Goal: Task Accomplishment & Management: Use online tool/utility

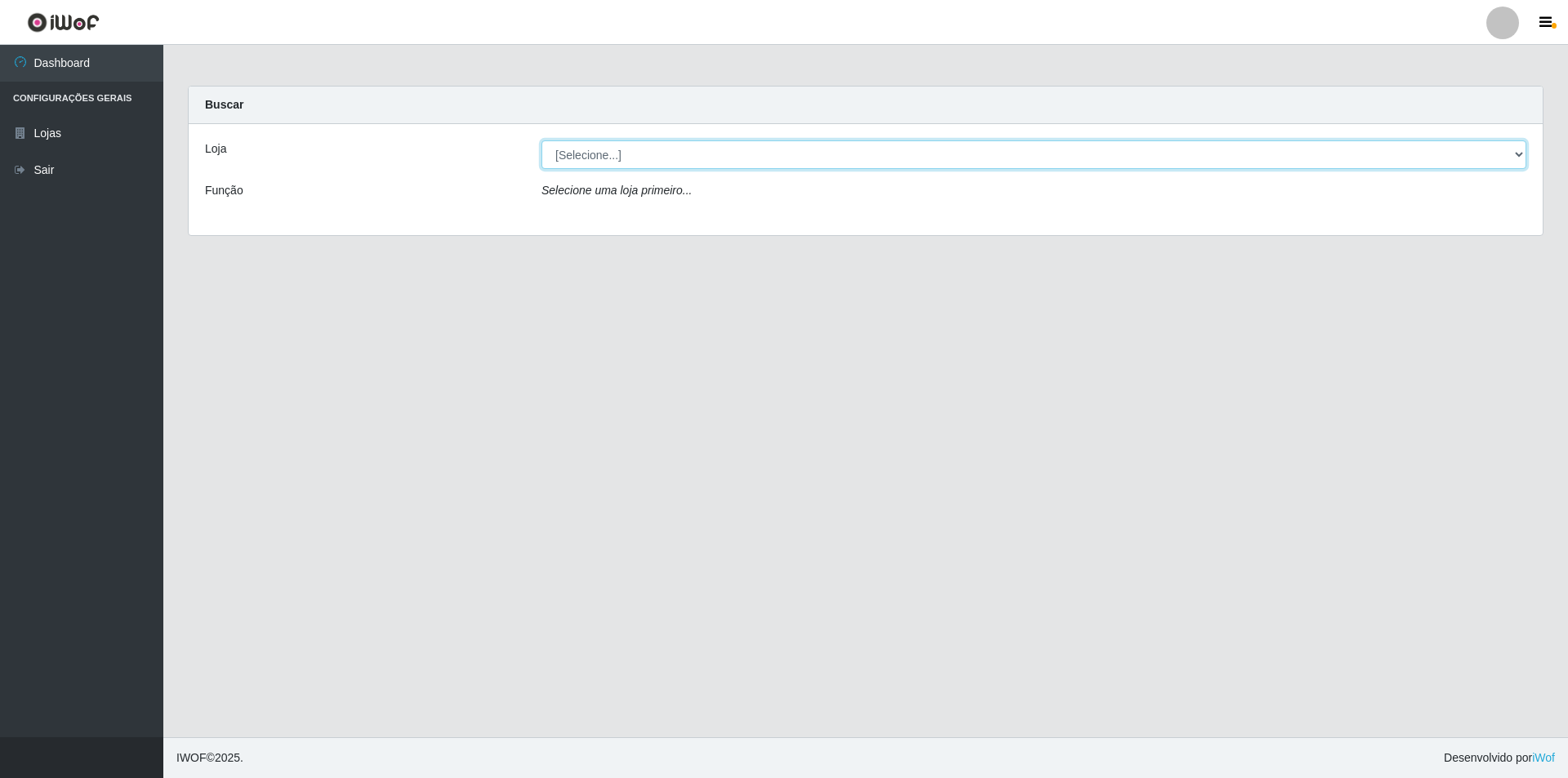
click at [675, 165] on select "[Selecione...] Atacado Vem - Loja 31 [GEOGRAPHIC_DATA]" at bounding box center [1034, 154] width 985 height 29
select select "437"
click at [542, 140] on select "[Selecione...] Atacado Vem - Loja 31 [GEOGRAPHIC_DATA]" at bounding box center [1034, 154] width 985 height 29
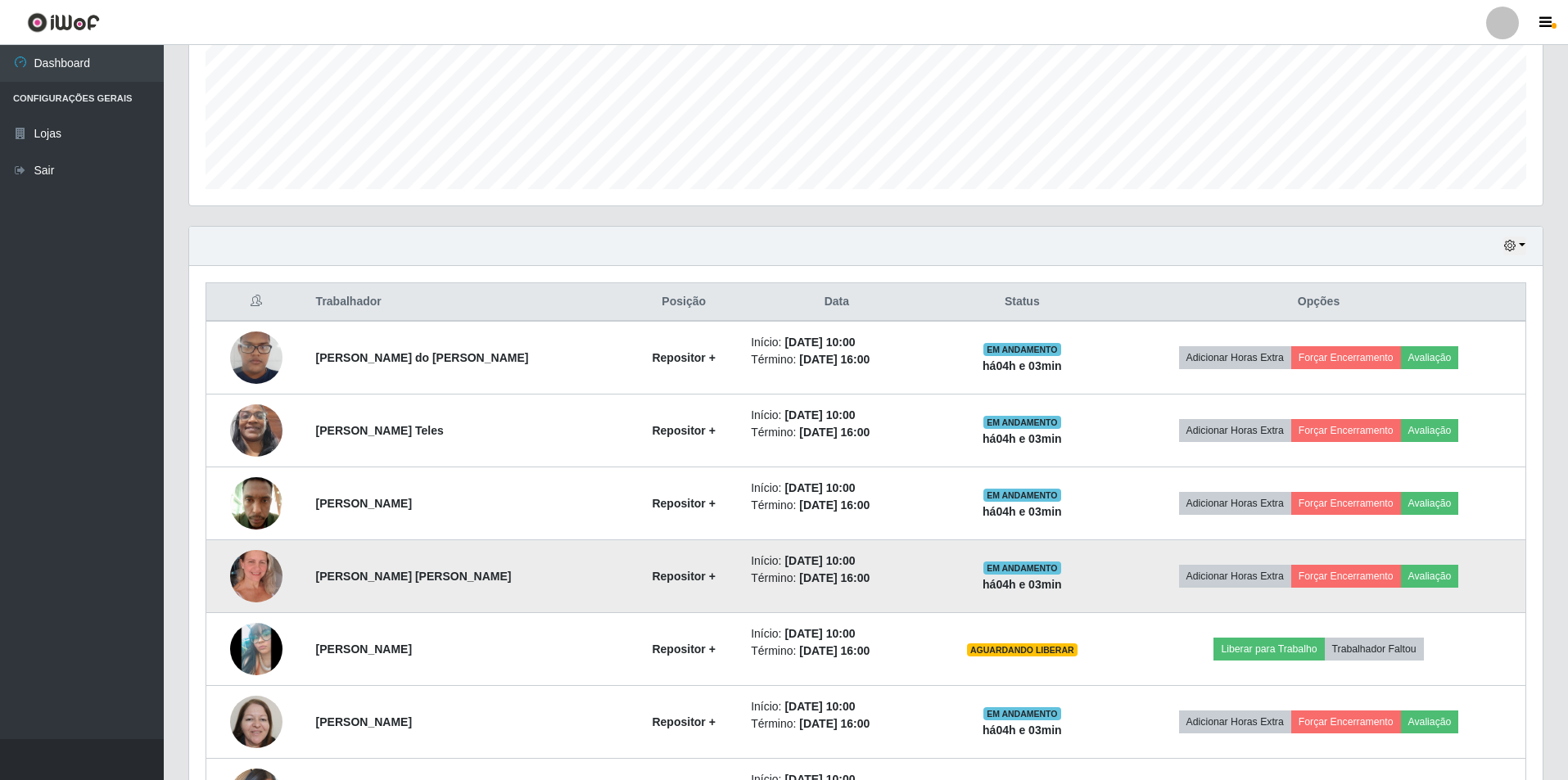
scroll to position [491, 0]
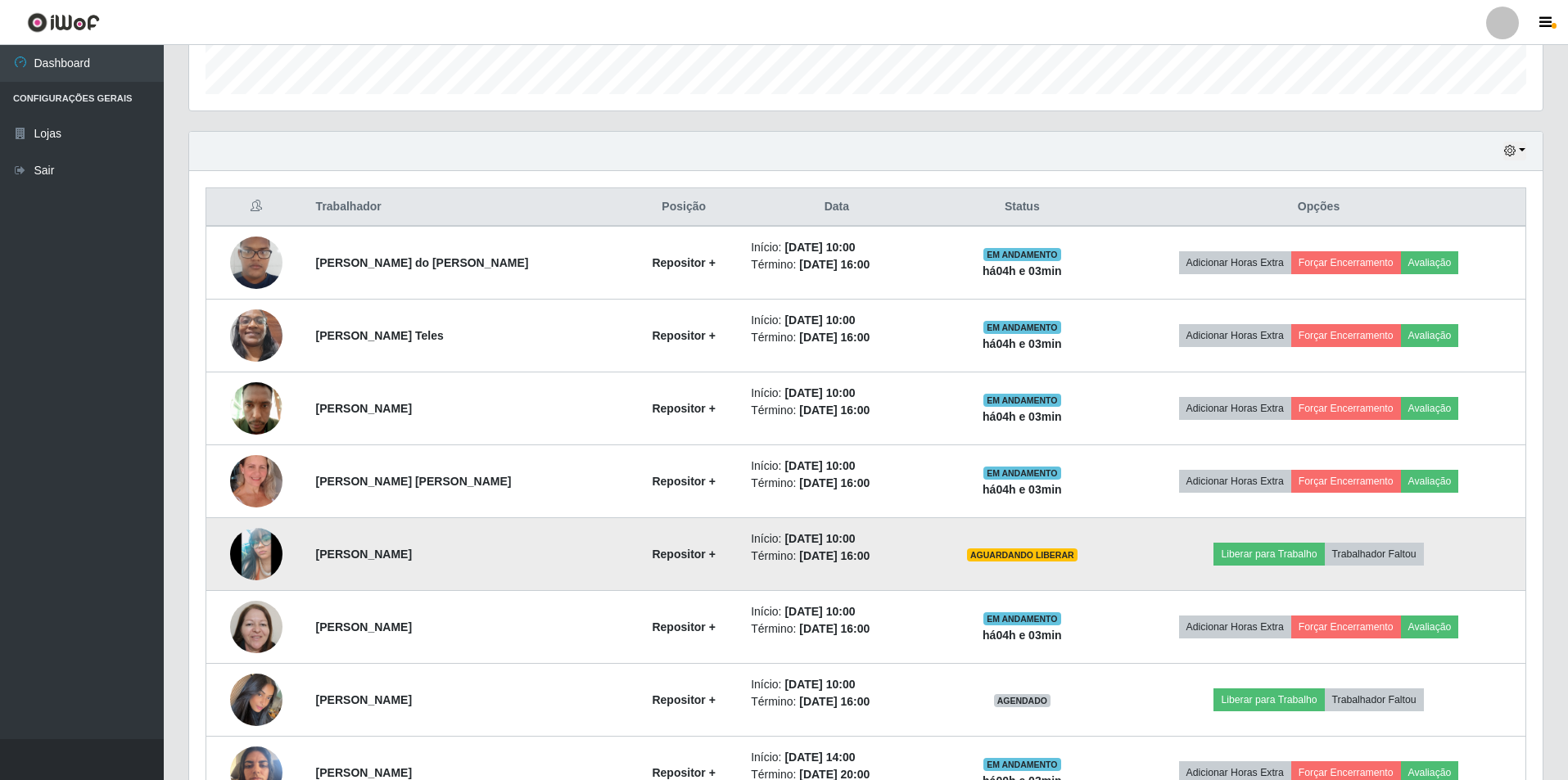
click at [253, 558] on img at bounding box center [256, 554] width 52 height 116
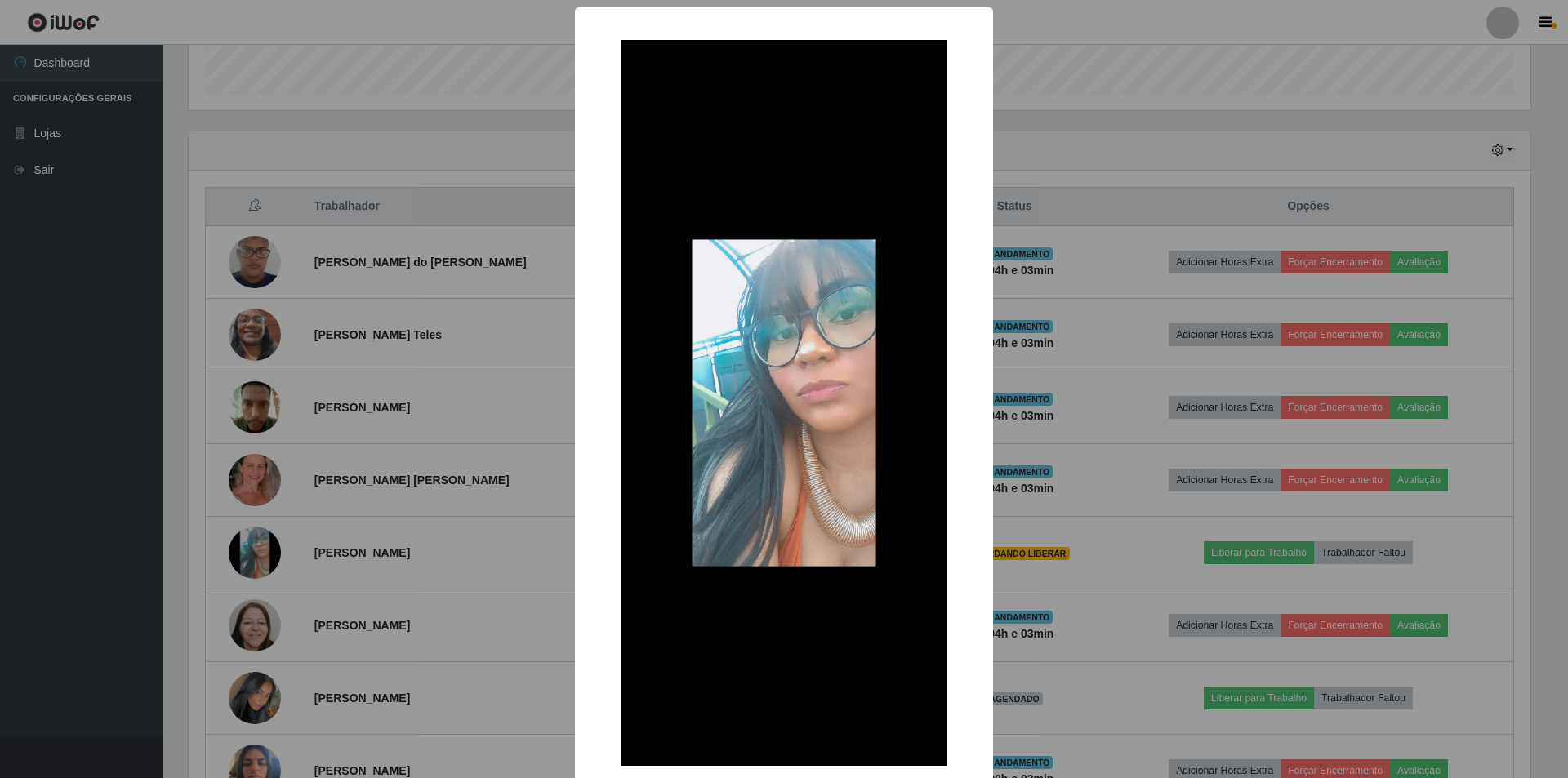
click at [408, 453] on div "× OK Cancel" at bounding box center [784, 389] width 1568 height 778
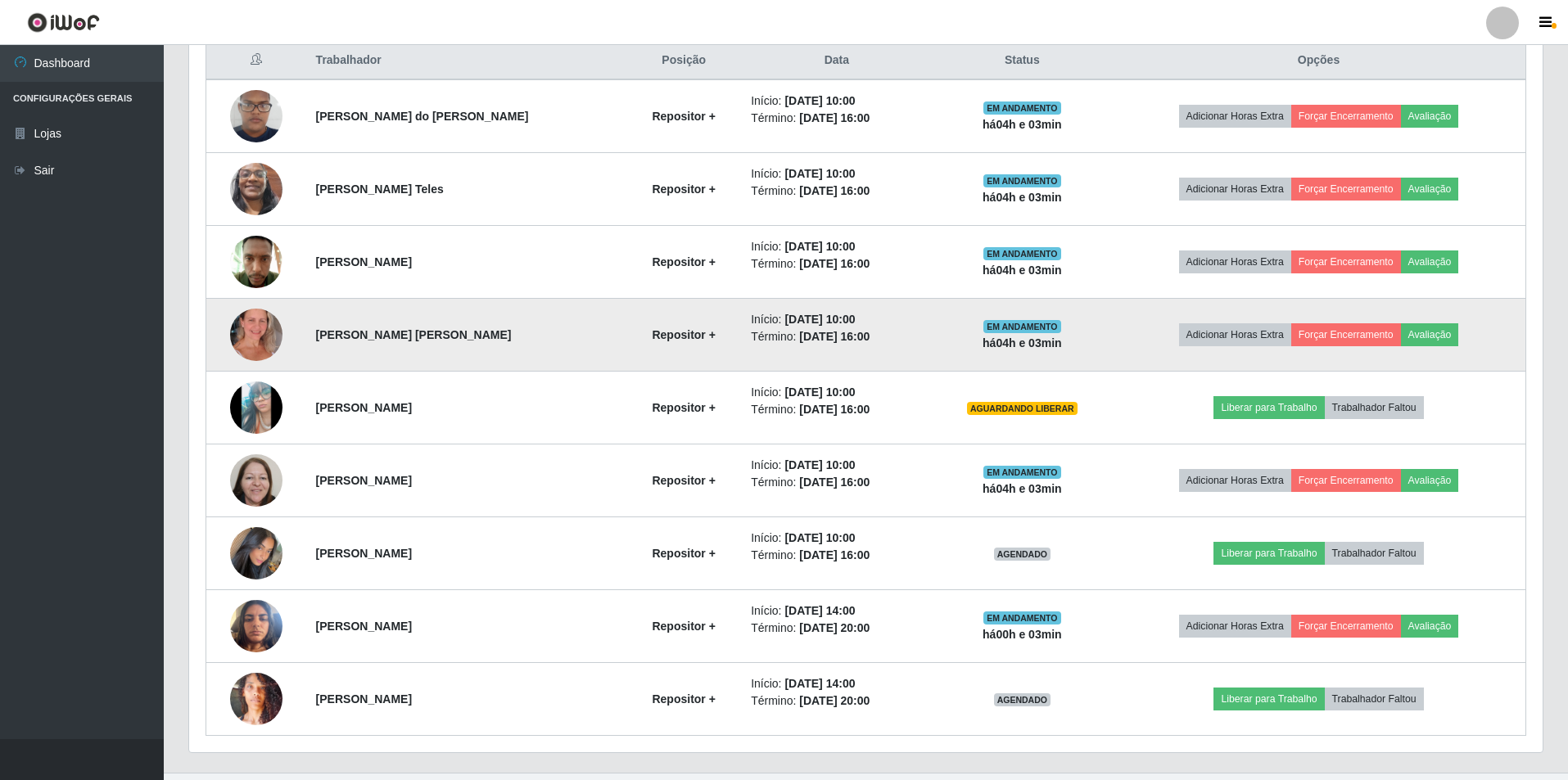
scroll to position [672, 0]
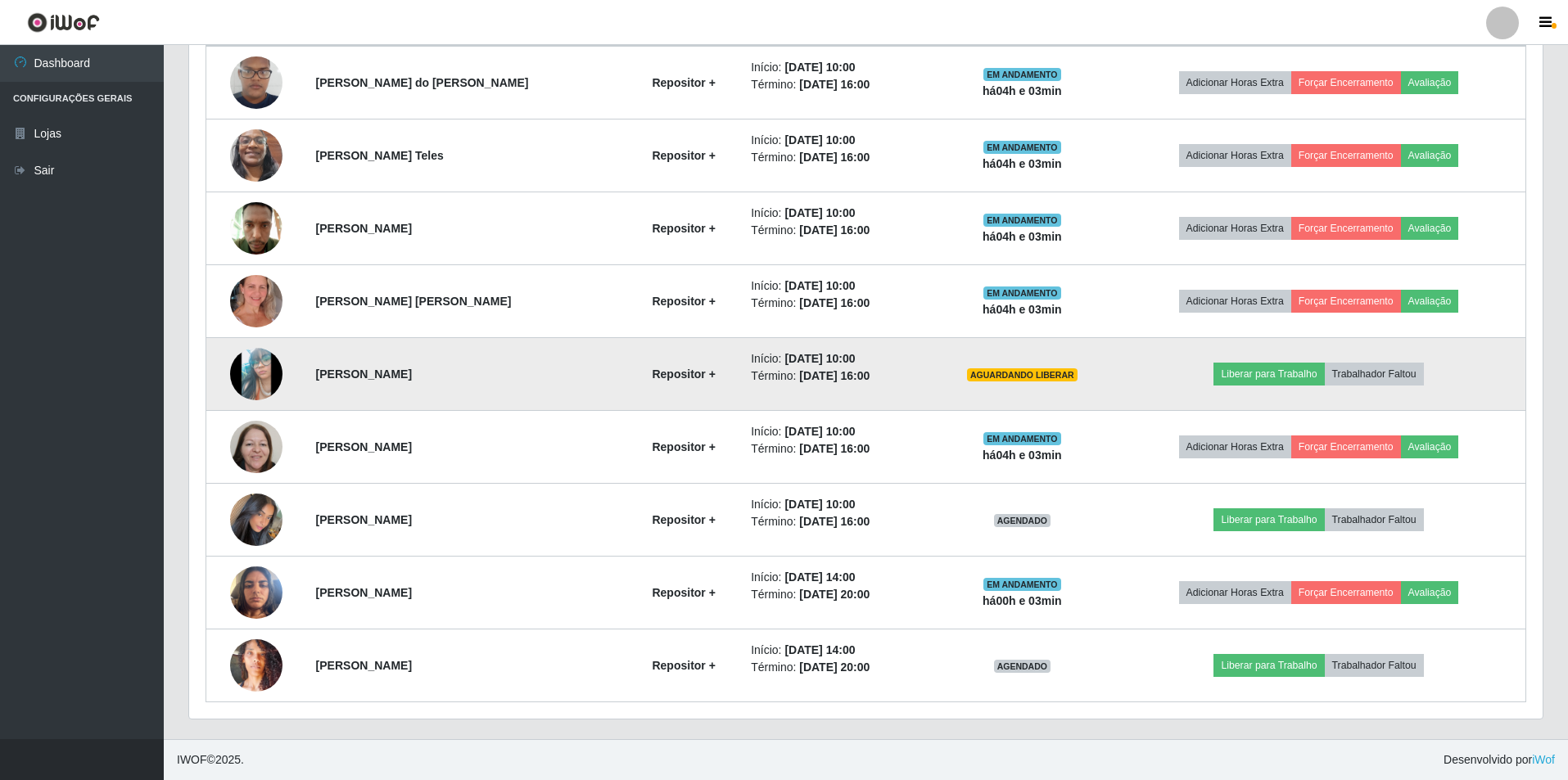
click at [243, 372] on img at bounding box center [256, 374] width 52 height 116
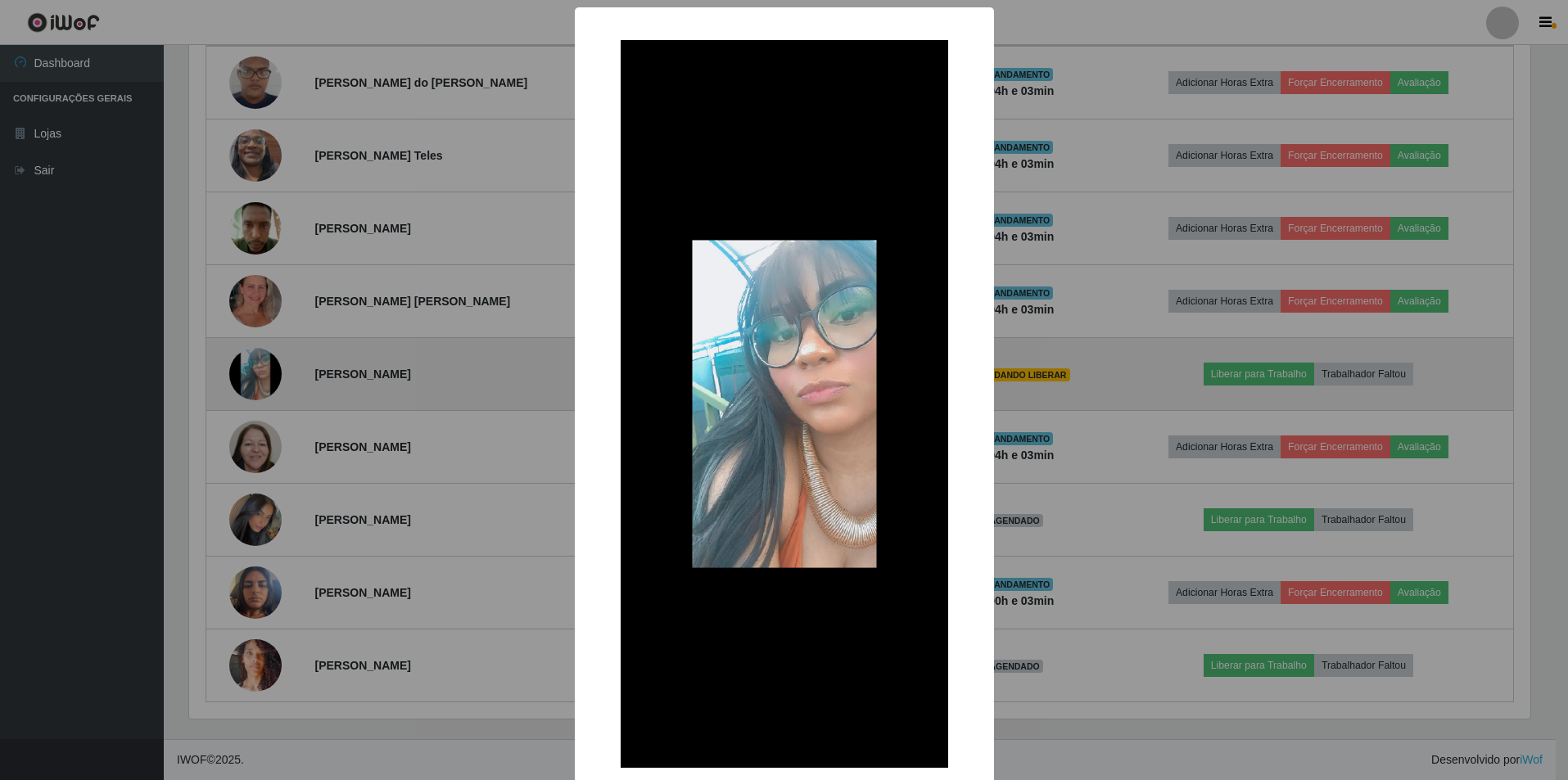
scroll to position [340, 1345]
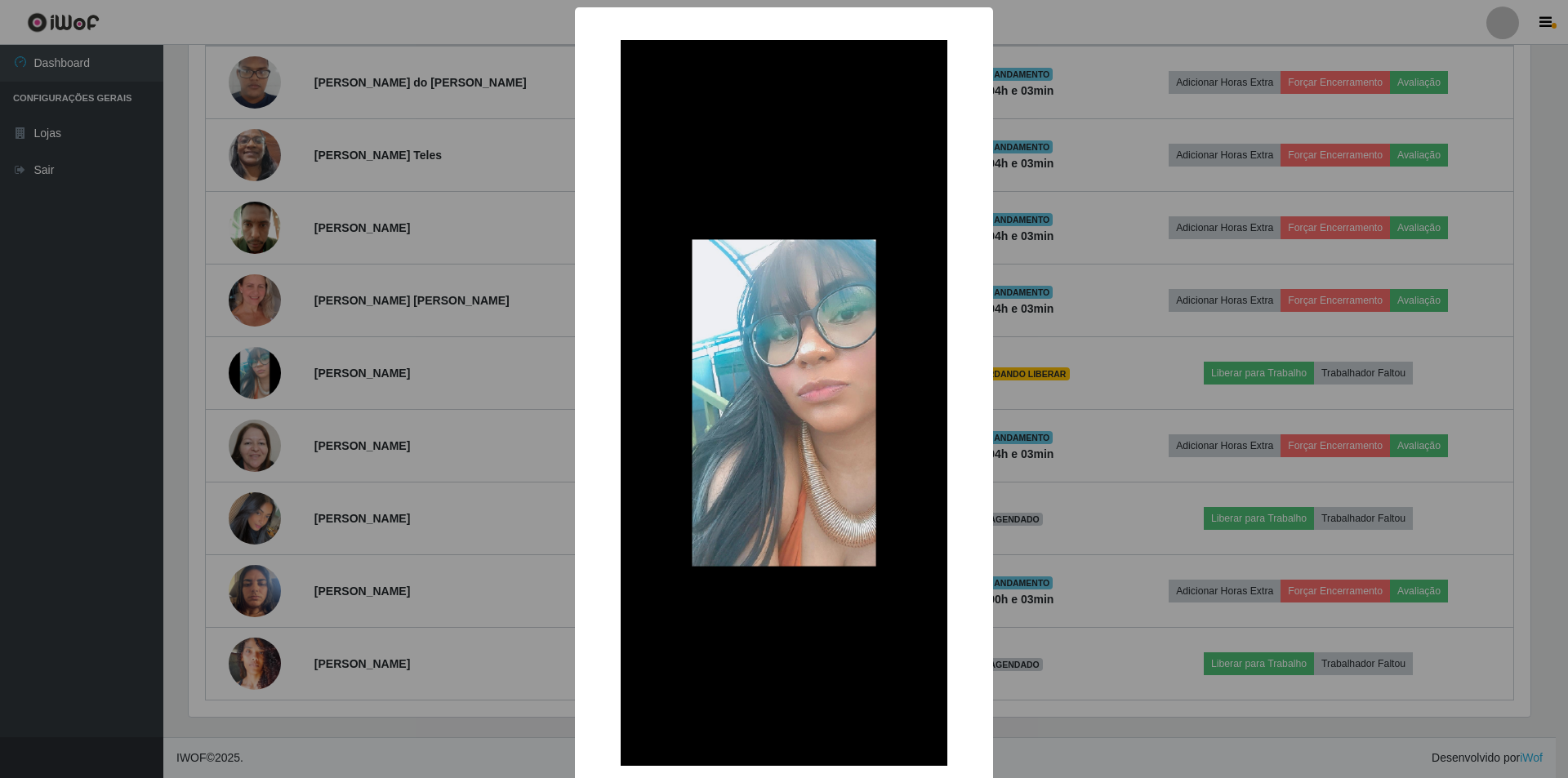
click at [1011, 388] on div "× OK Cancel" at bounding box center [784, 389] width 1568 height 778
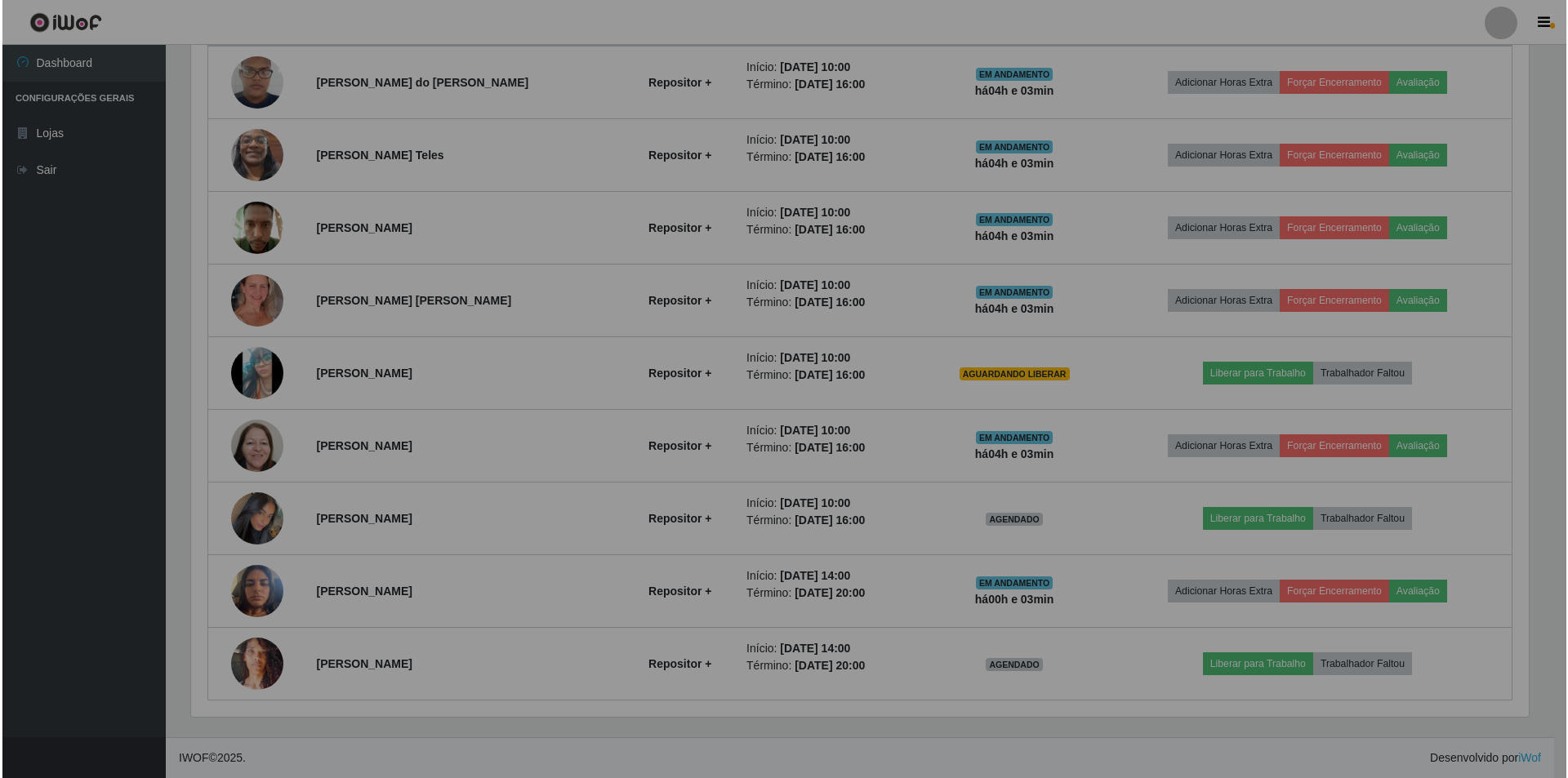
scroll to position [339, 1350]
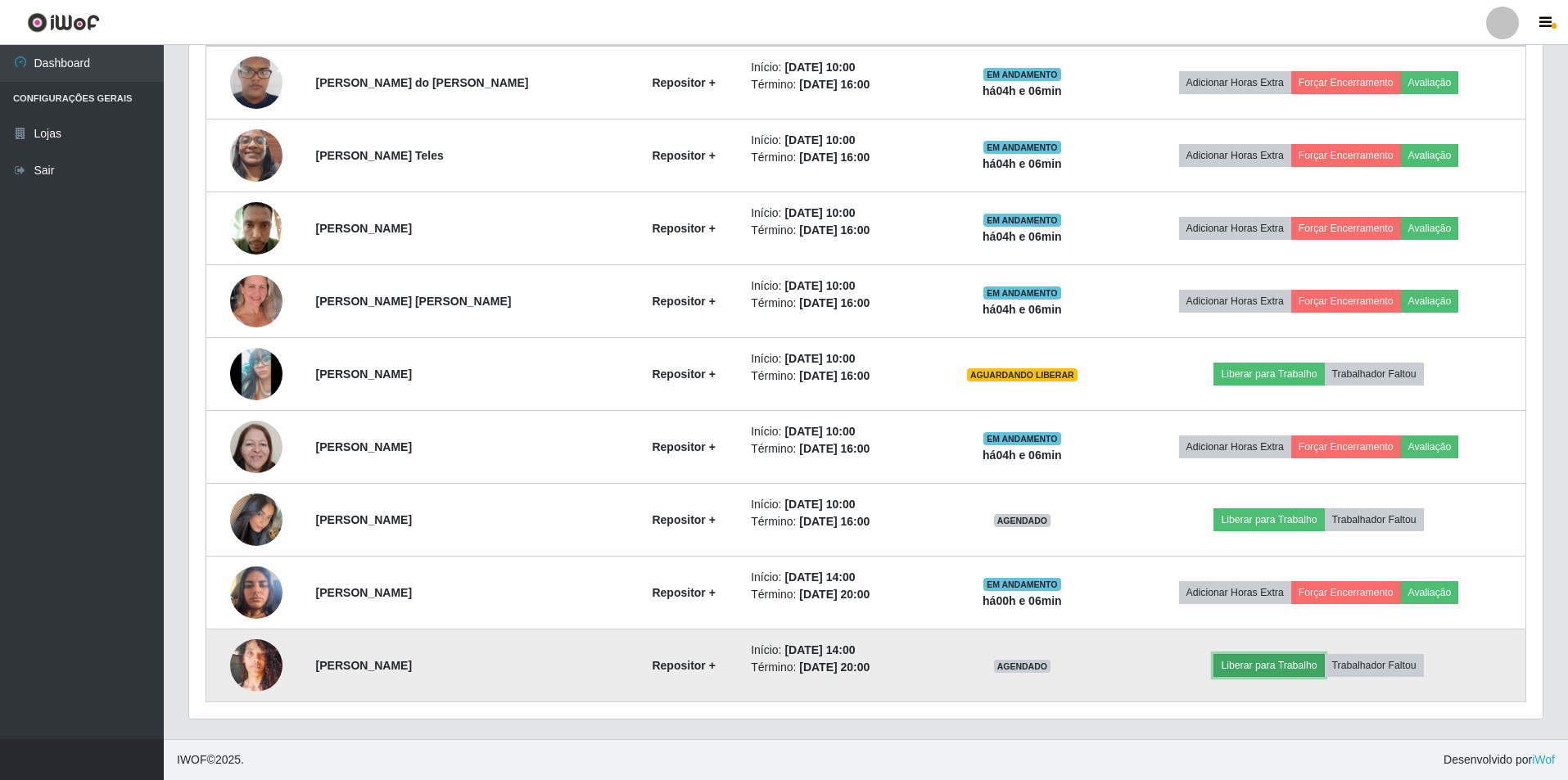
click at [1262, 664] on button "Liberar para Trabalho" at bounding box center [1269, 665] width 110 height 23
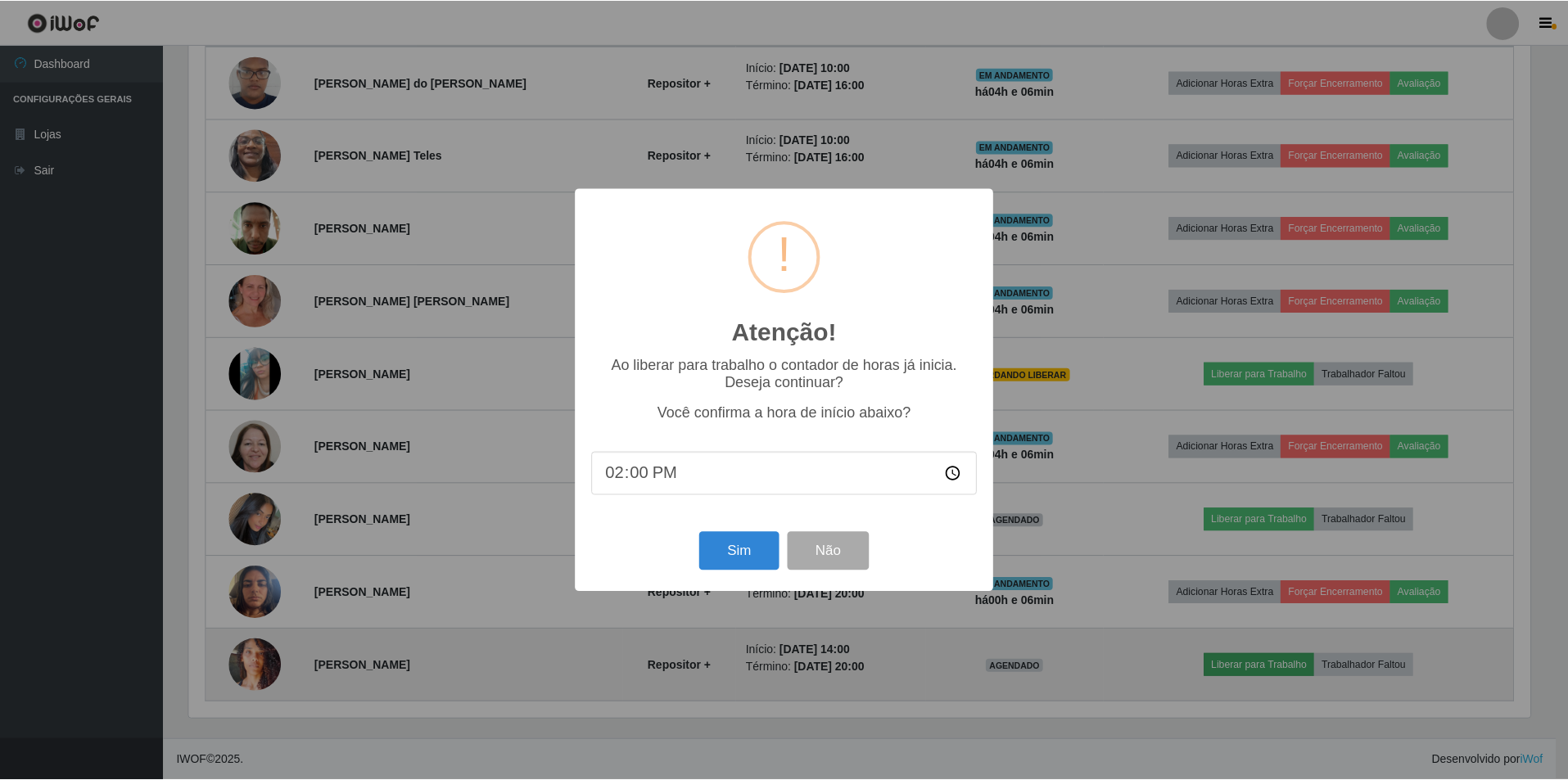
scroll to position [340, 1345]
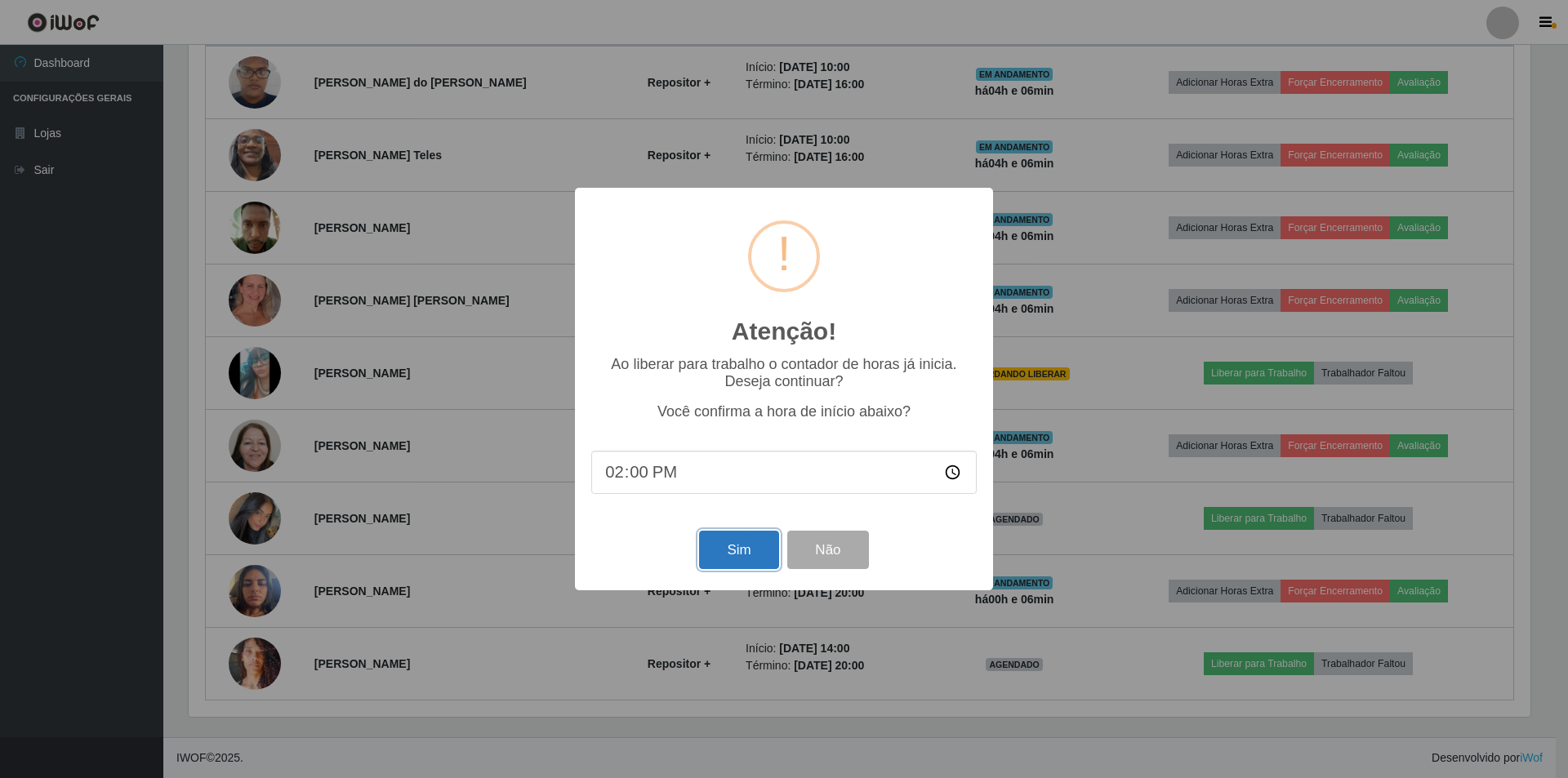
click at [736, 557] on button "Sim" at bounding box center [739, 550] width 80 height 38
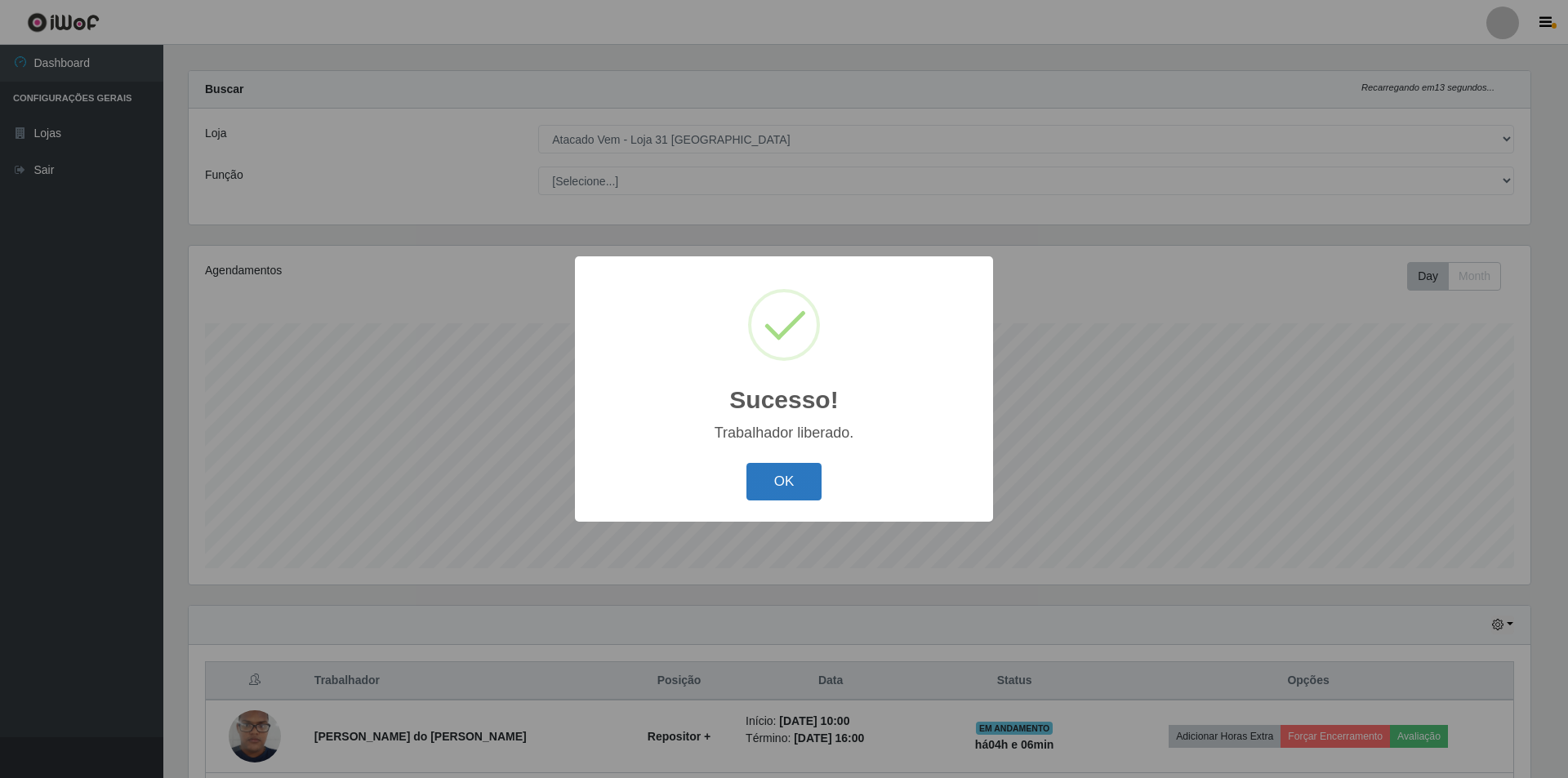
click at [777, 481] on button "OK" at bounding box center [785, 482] width 76 height 38
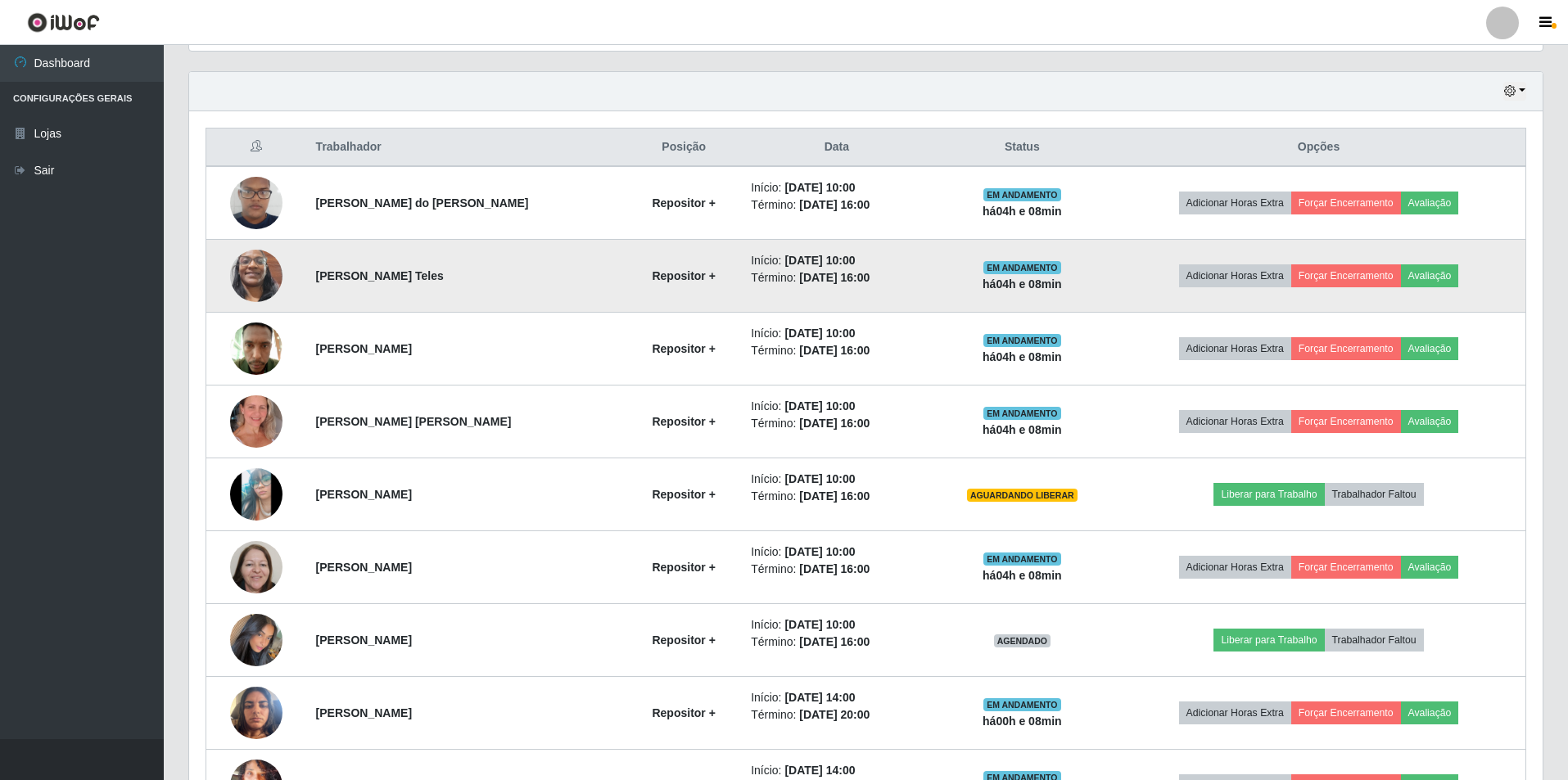
scroll to position [262, 0]
